Goal: Register for event/course

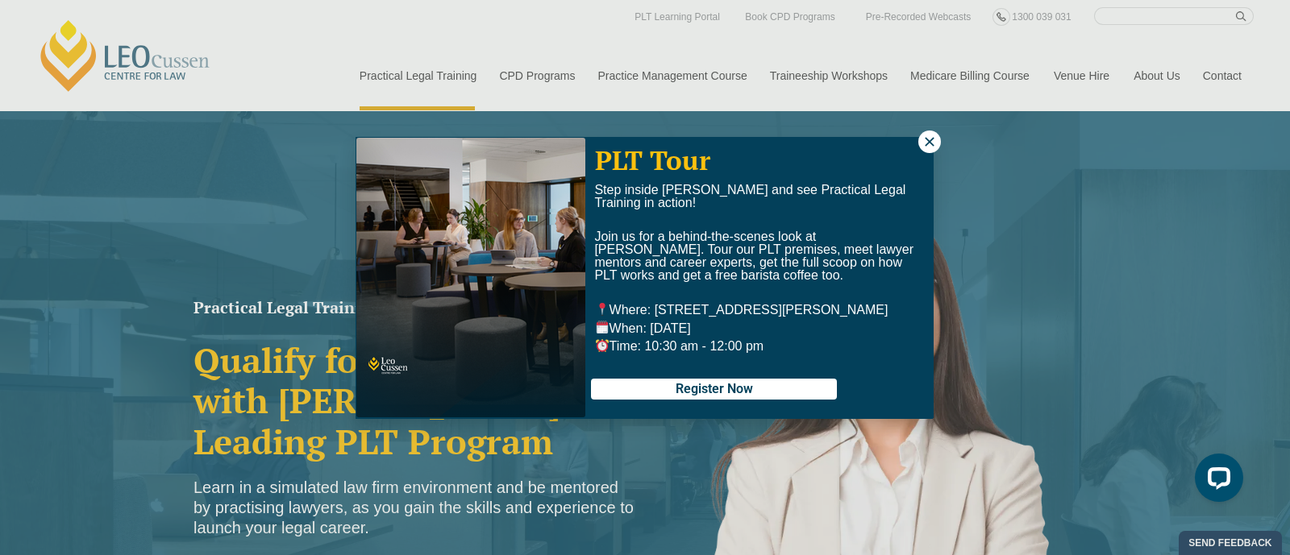
click at [437, 138] on icon at bounding box center [929, 141] width 9 height 9
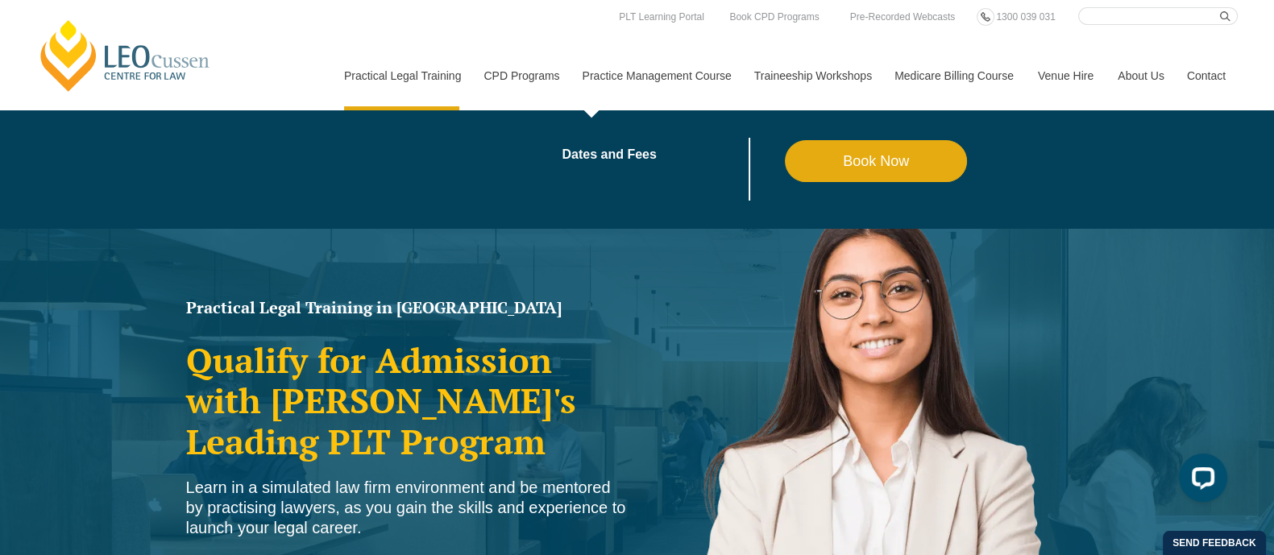
click at [437, 70] on link "Practice Management Course" at bounding box center [657, 75] width 172 height 69
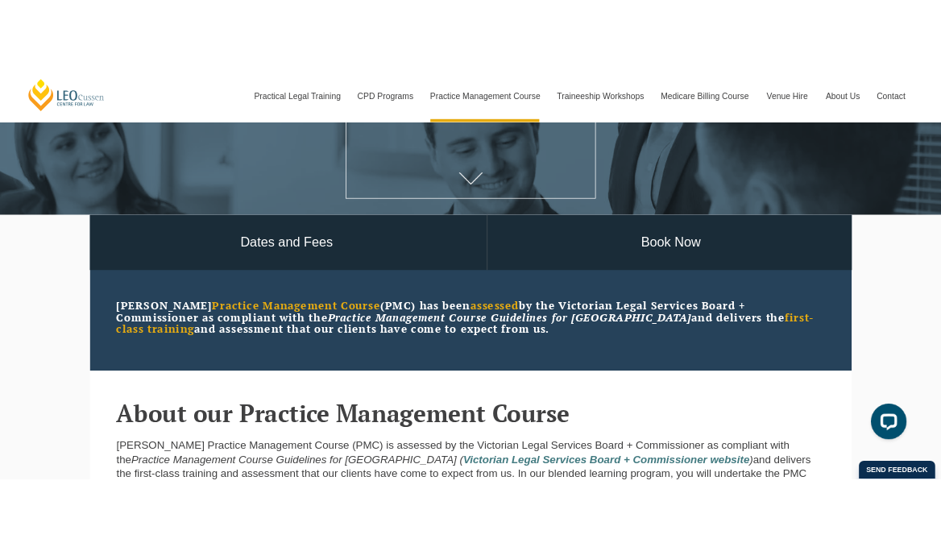
scroll to position [302, 0]
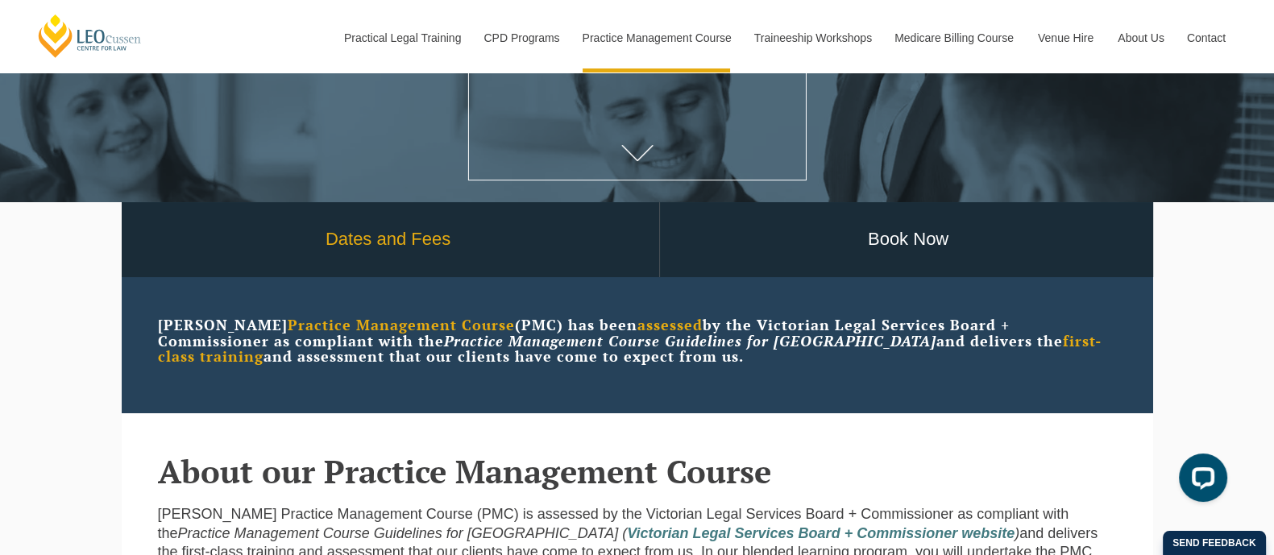
click at [430, 242] on link "Dates and Fees" at bounding box center [389, 239] width 542 height 75
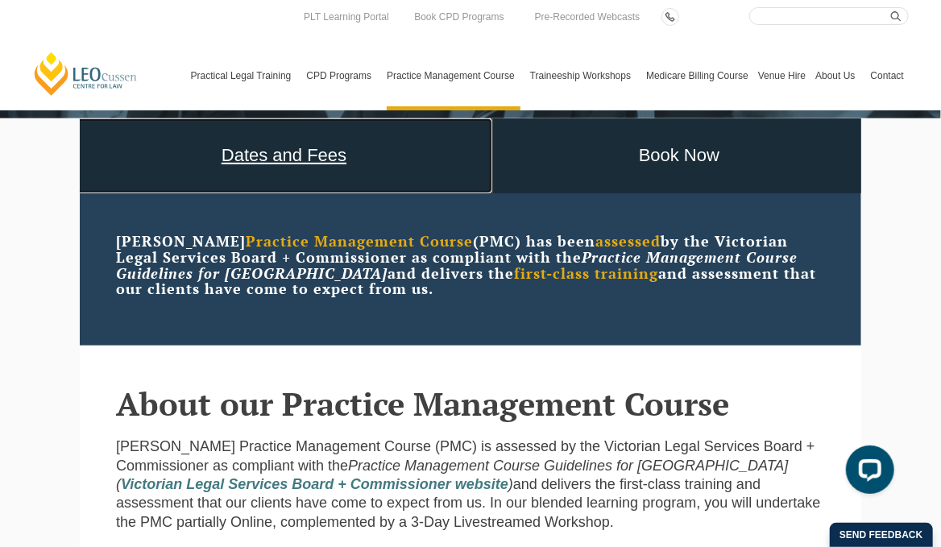
scroll to position [0, 0]
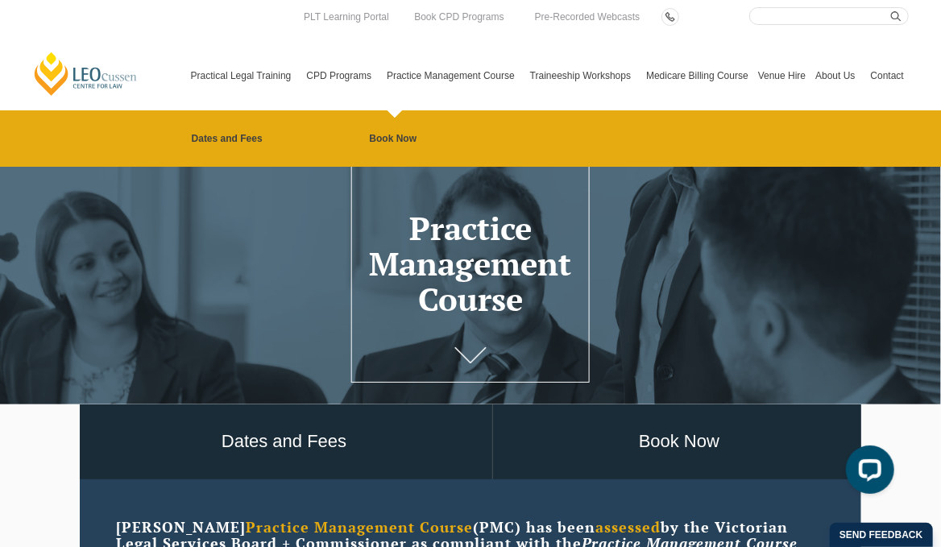
click at [451, 70] on link "Practice Management Course" at bounding box center [453, 75] width 143 height 69
click at [227, 139] on link "Dates and Fees" at bounding box center [281, 138] width 178 height 13
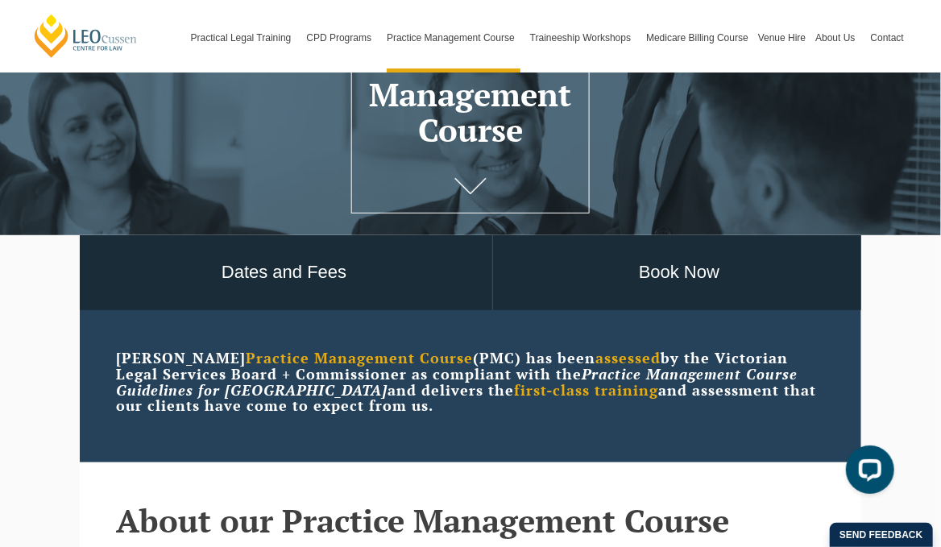
scroll to position [201, 0]
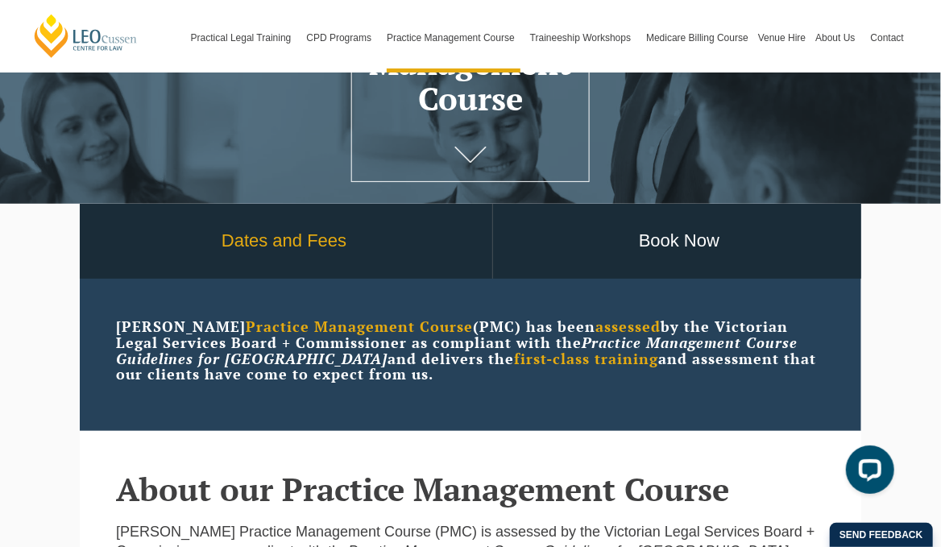
click at [266, 244] on link "Dates and Fees" at bounding box center [284, 241] width 417 height 75
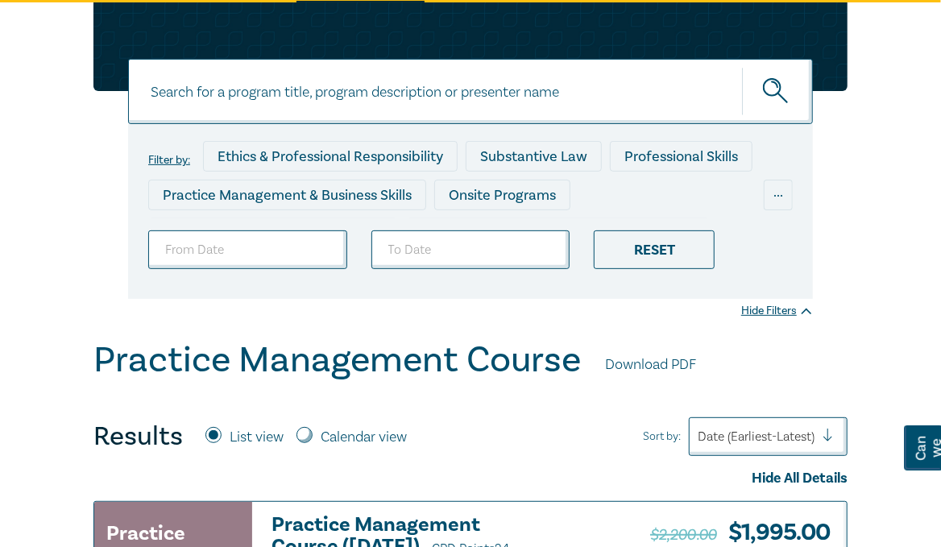
scroll to position [265, 0]
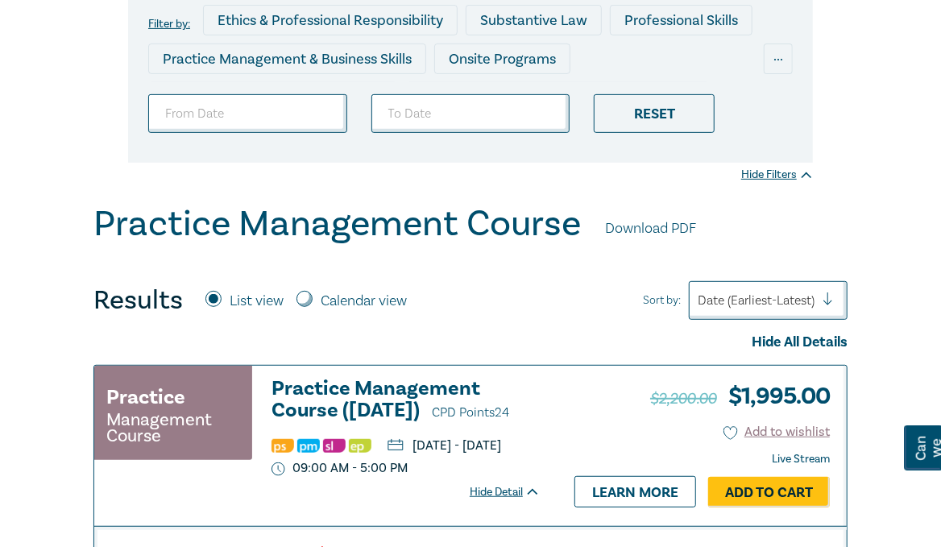
click at [304, 295] on input "Calendar view" at bounding box center [305, 299] width 16 height 16
radio input "true"
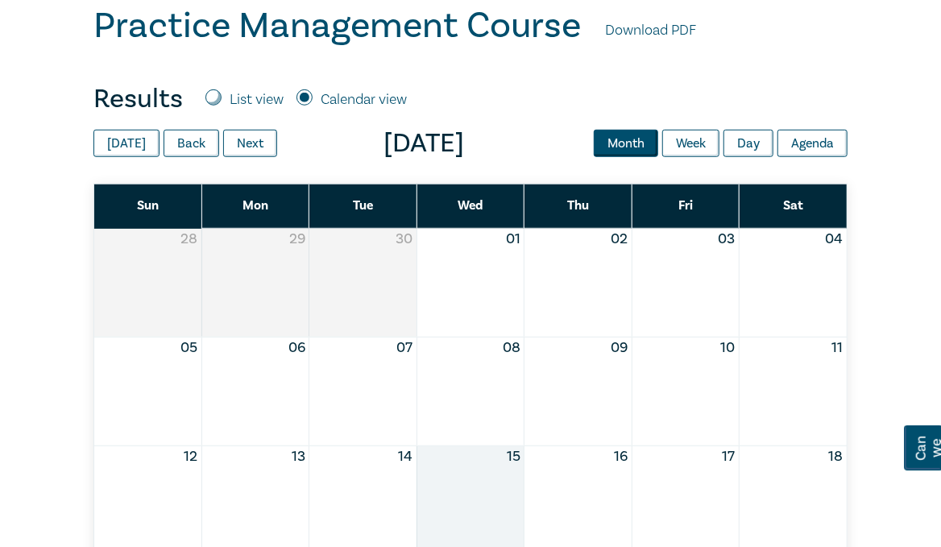
scroll to position [467, 0]
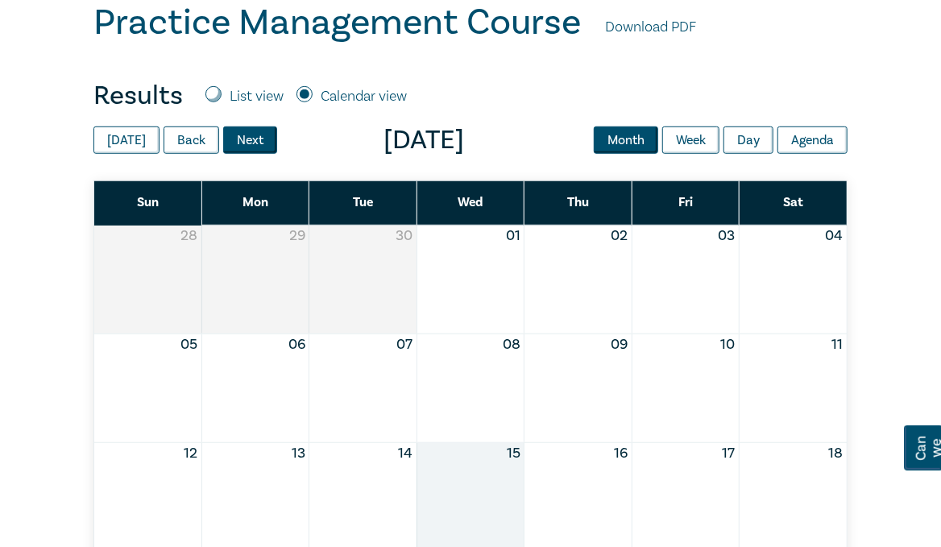
click at [241, 139] on button "Next" at bounding box center [250, 140] width 54 height 27
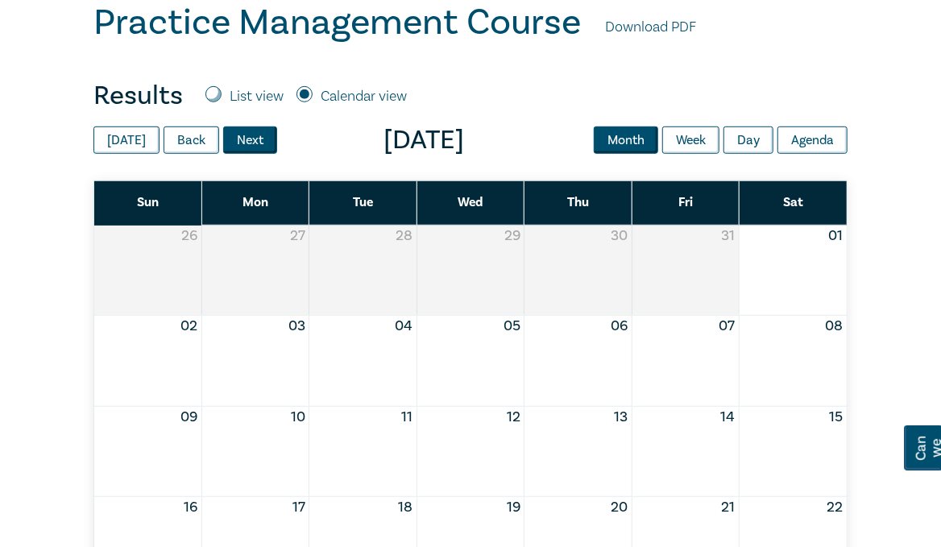
click at [241, 139] on button "Next" at bounding box center [250, 140] width 54 height 27
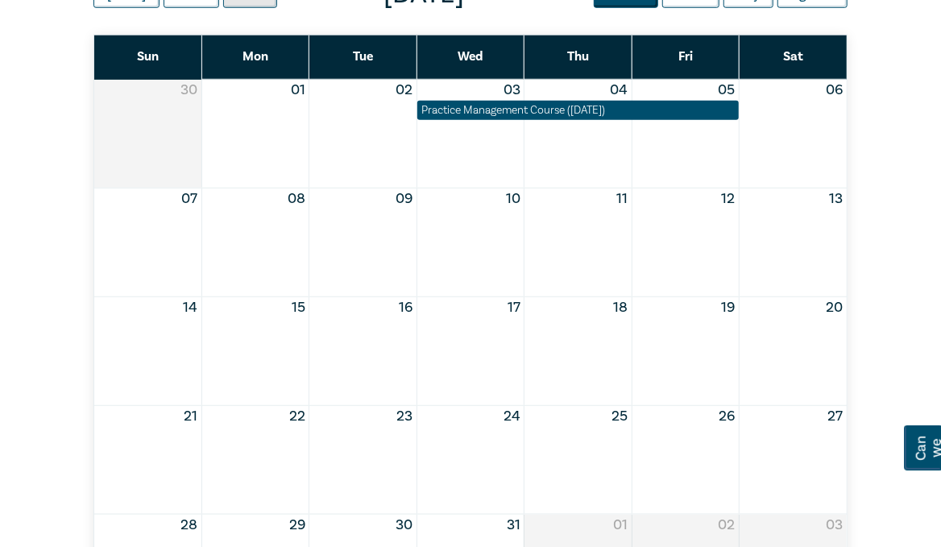
scroll to position [599, 0]
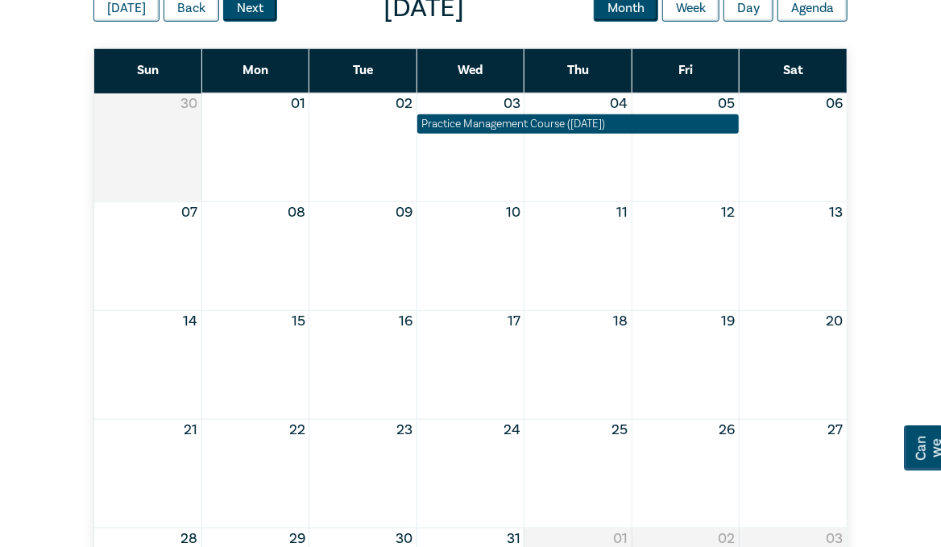
click at [250, 6] on button "Next" at bounding box center [250, 7] width 54 height 27
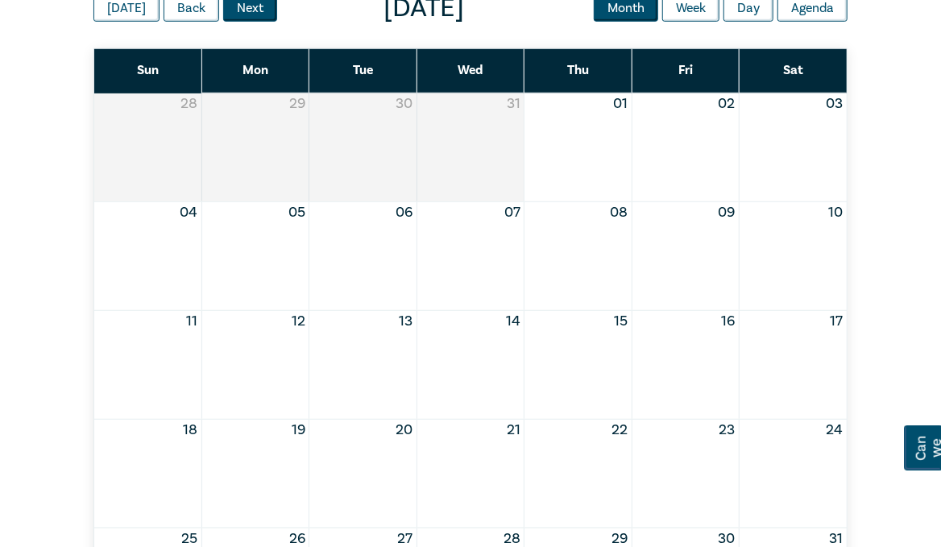
click at [250, 6] on button "Next" at bounding box center [250, 7] width 54 height 27
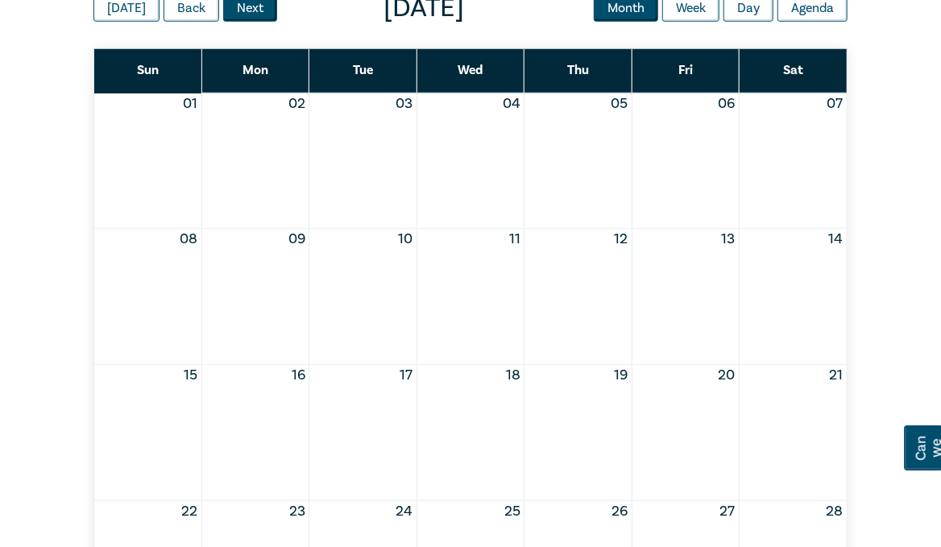
click at [250, 6] on button "Next" at bounding box center [250, 7] width 54 height 27
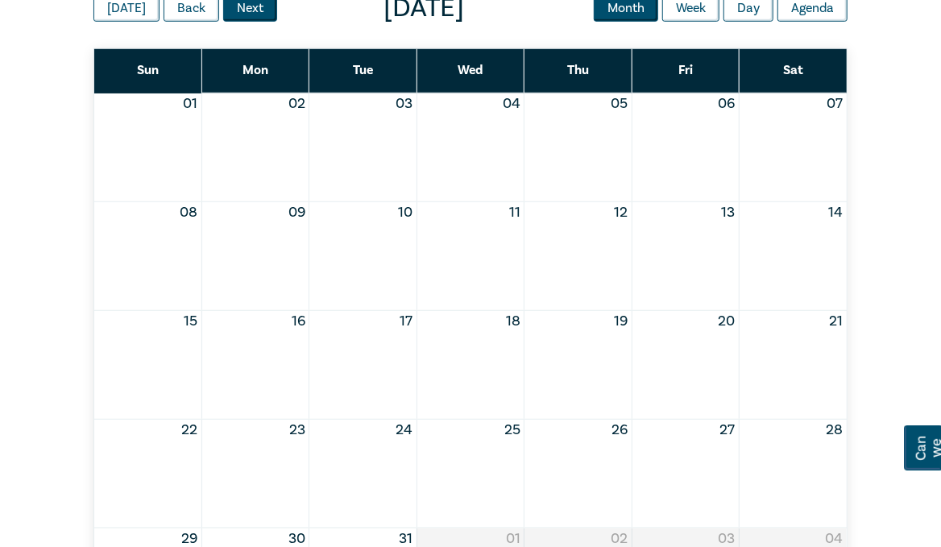
click at [250, 6] on button "Next" at bounding box center [250, 7] width 54 height 27
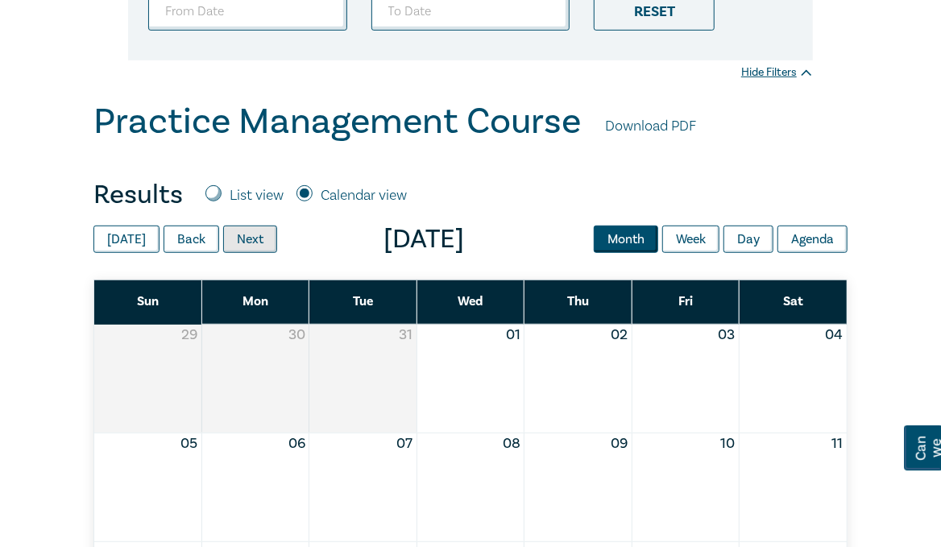
scroll to position [326, 0]
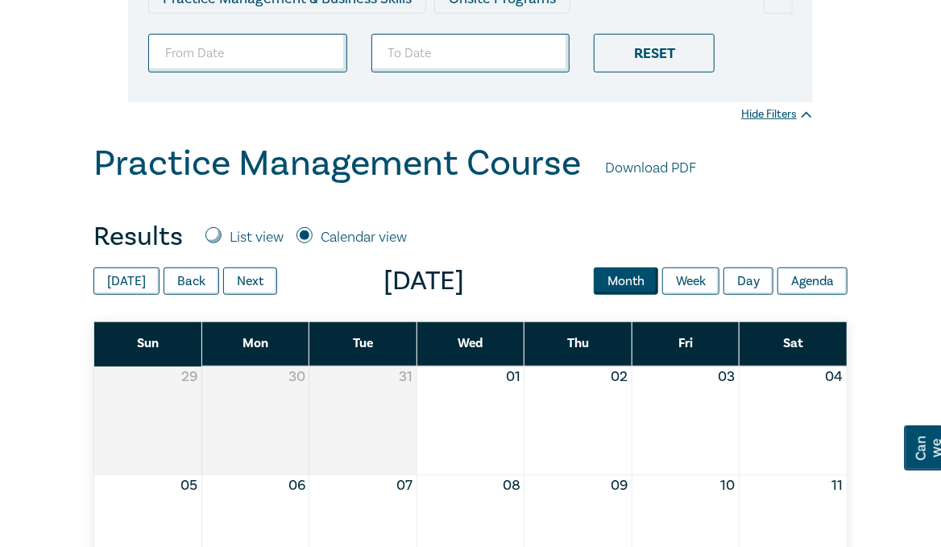
click at [218, 231] on input "List view" at bounding box center [214, 235] width 16 height 16
radio input "true"
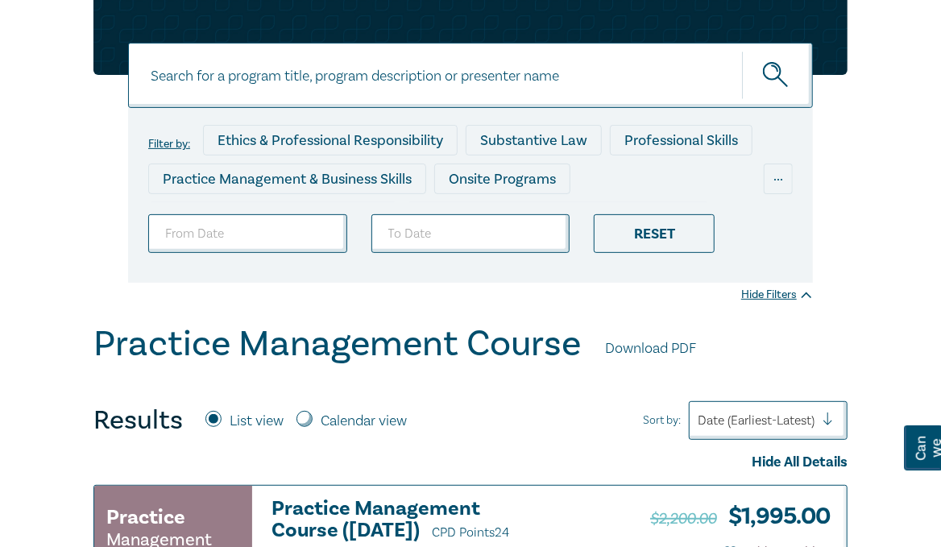
scroll to position [6, 0]
